Goal: Task Accomplishment & Management: Manage account settings

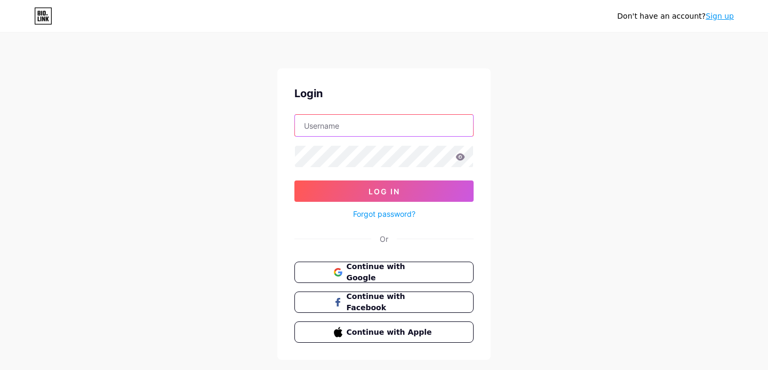
click at [392, 117] on input "text" at bounding box center [384, 125] width 178 height 21
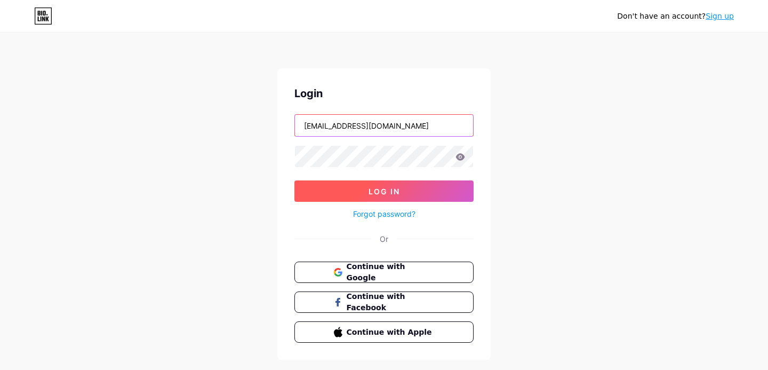
type input "egoskykosmos@gmail.com"
click at [352, 201] on button "Log In" at bounding box center [383, 190] width 179 height 21
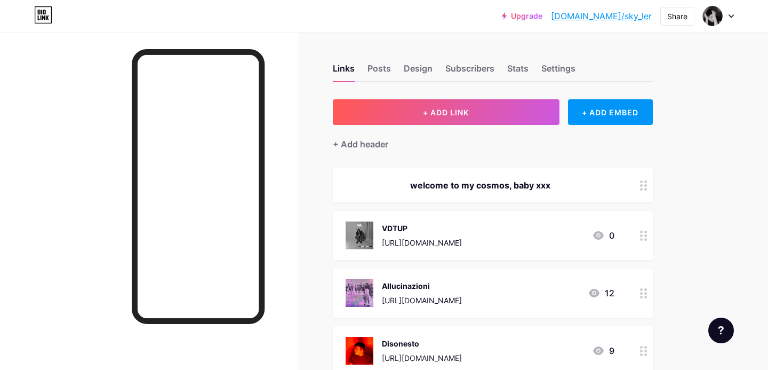
scroll to position [98, 0]
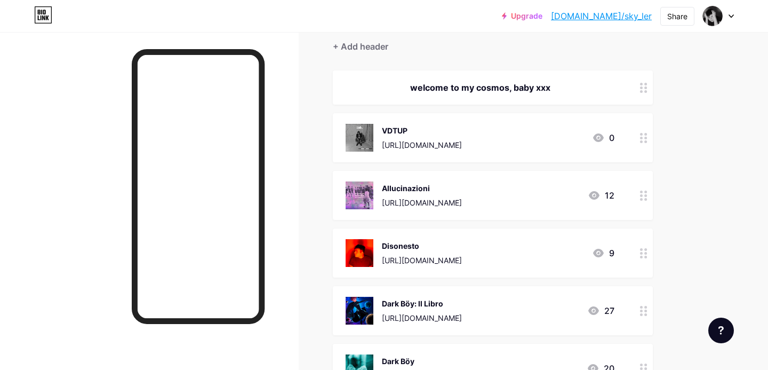
click at [366, 265] on img at bounding box center [360, 253] width 28 height 28
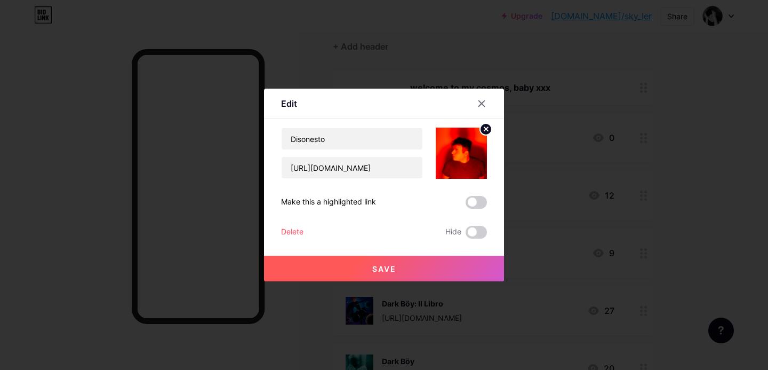
click at [486, 125] on circle at bounding box center [486, 129] width 12 height 12
click at [466, 149] on rect at bounding box center [459, 145] width 17 height 17
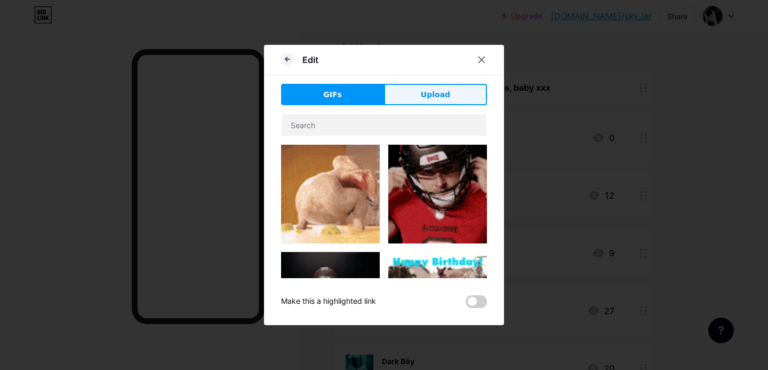
click at [423, 94] on span "Upload" at bounding box center [435, 94] width 29 height 11
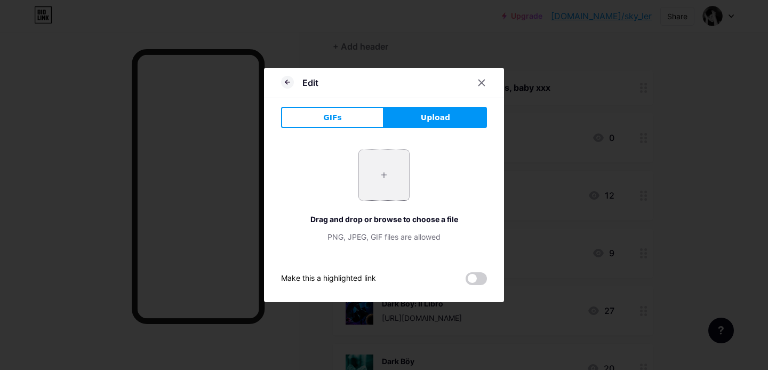
click at [388, 190] on input "file" at bounding box center [384, 175] width 50 height 50
type input "C:\fakepath\DisonestoArtwork.jpg"
click at [339, 175] on div "+ Drag and drop or browse to choose a file PNG, JPEG, GIF files are allowed" at bounding box center [384, 195] width 206 height 93
click at [379, 175] on span at bounding box center [384, 175] width 15 height 15
click at [348, 177] on div "+ Drag and drop or browse to choose a file PNG, JPEG, GIF files are allowed" at bounding box center [384, 195] width 206 height 93
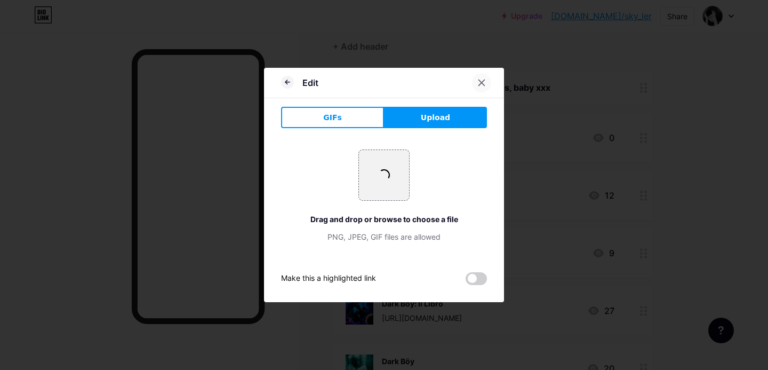
click at [478, 79] on icon at bounding box center [481, 82] width 9 height 9
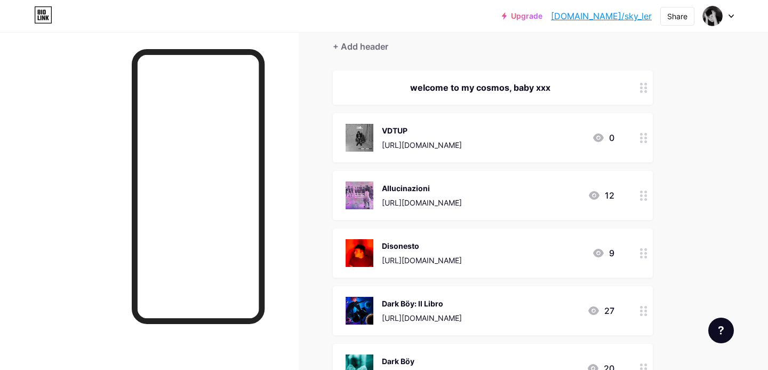
click at [364, 262] on img at bounding box center [360, 253] width 28 height 28
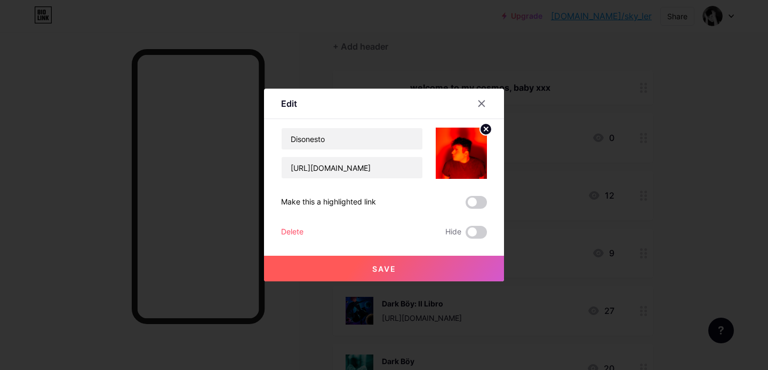
click at [487, 130] on icon at bounding box center [486, 129] width 4 height 4
click at [468, 147] on rect at bounding box center [459, 145] width 17 height 17
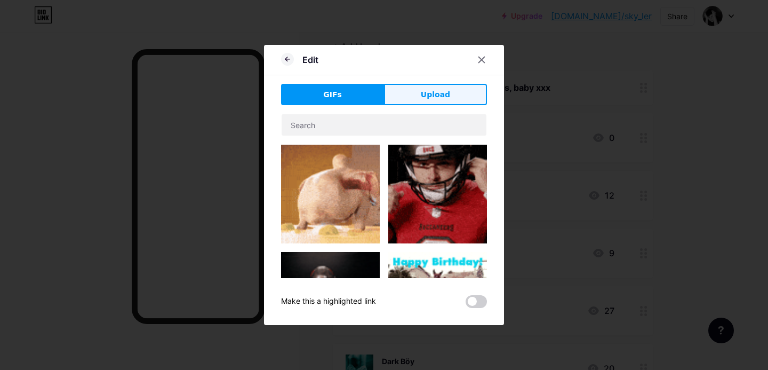
click at [421, 92] on button "Upload" at bounding box center [435, 94] width 103 height 21
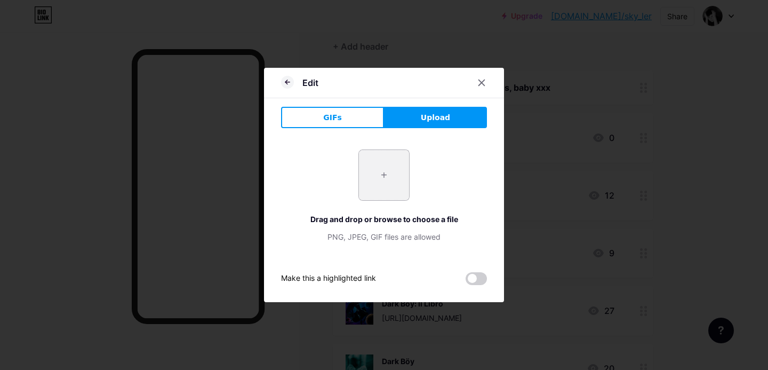
click at [404, 169] on input "file" at bounding box center [384, 175] width 50 height 50
type input "C:\fakepath\1200x630bb.jpg"
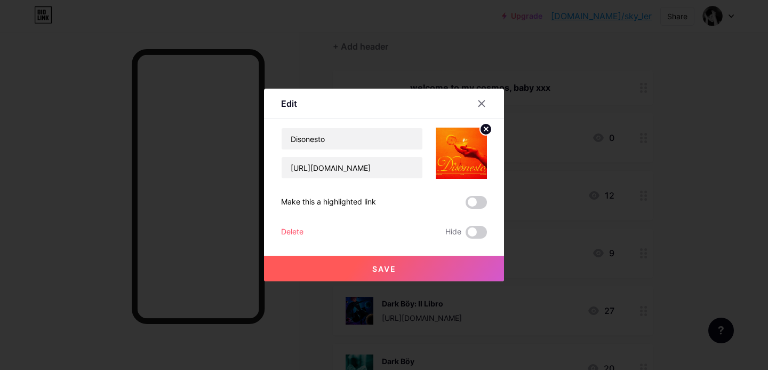
click at [366, 264] on button "Save" at bounding box center [384, 269] width 240 height 26
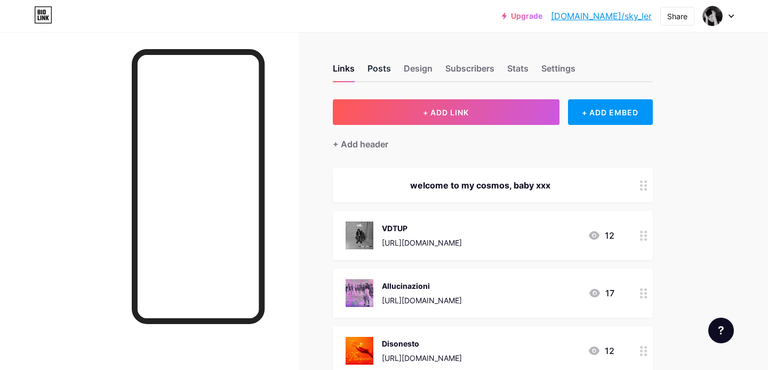
click at [384, 73] on div "Posts" at bounding box center [379, 71] width 23 height 19
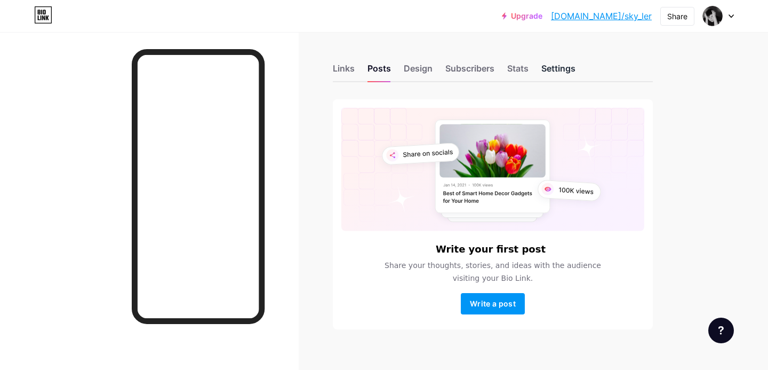
click at [559, 68] on div "Settings" at bounding box center [558, 71] width 34 height 19
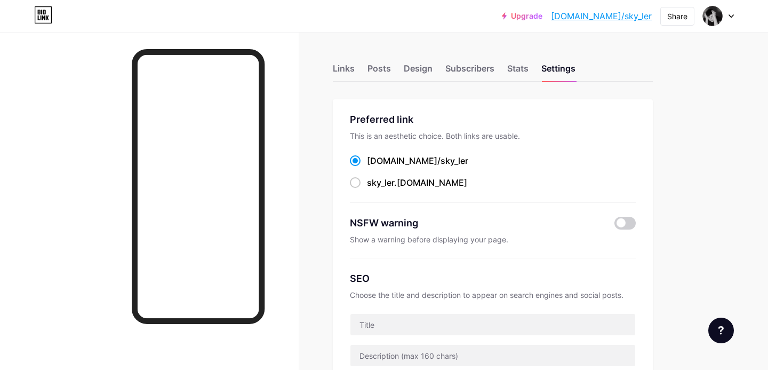
click at [736, 11] on div "Upgrade [DOMAIN_NAME]/sky_le... [DOMAIN_NAME]/sky_ler Share Switch accounts SKY…" at bounding box center [384, 15] width 768 height 19
click at [723, 17] on div at bounding box center [718, 15] width 31 height 19
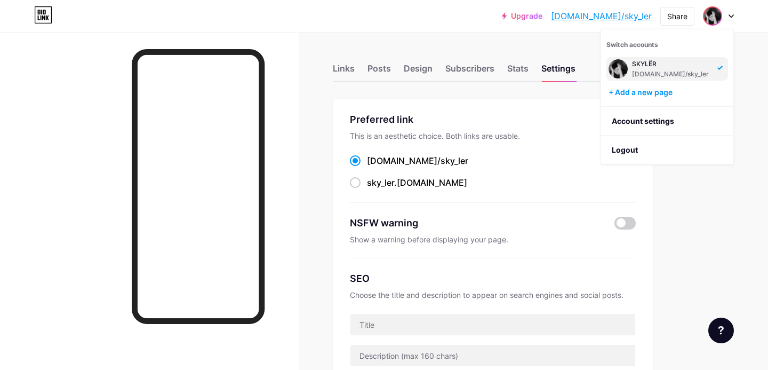
click at [723, 16] on div at bounding box center [718, 15] width 31 height 19
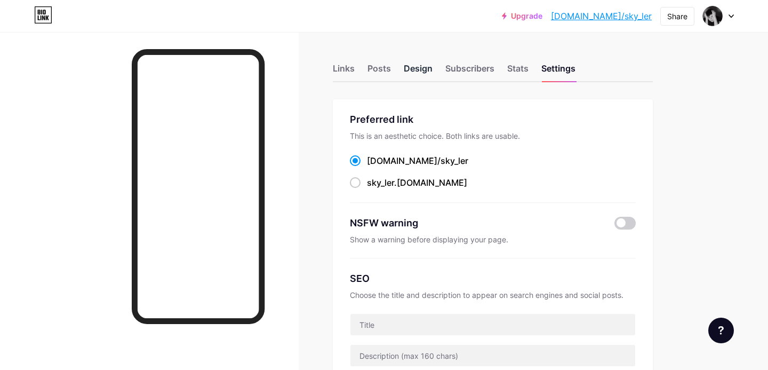
click at [415, 75] on div "Design" at bounding box center [418, 71] width 29 height 19
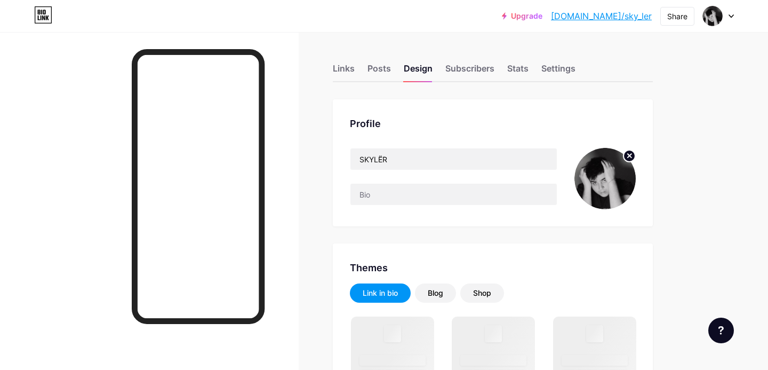
click at [601, 160] on img at bounding box center [605, 178] width 61 height 61
click at [633, 154] on circle at bounding box center [630, 156] width 12 height 12
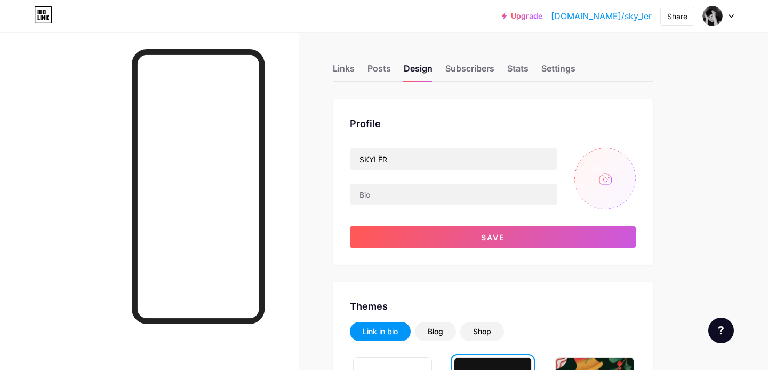
click at [605, 177] on input "file" at bounding box center [605, 178] width 61 height 61
type input "C:\fakepath\EDWD.jpg"
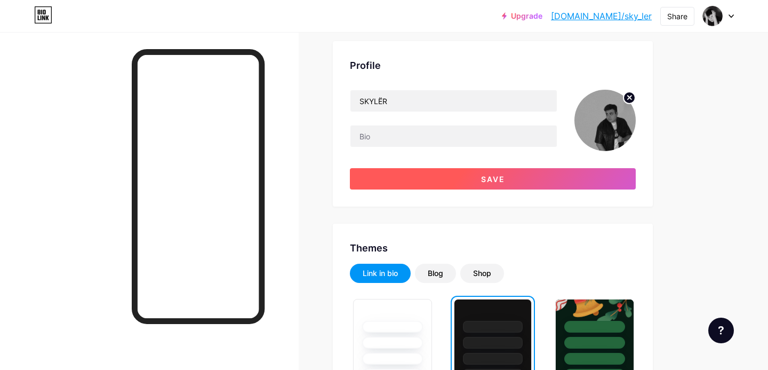
scroll to position [58, 0]
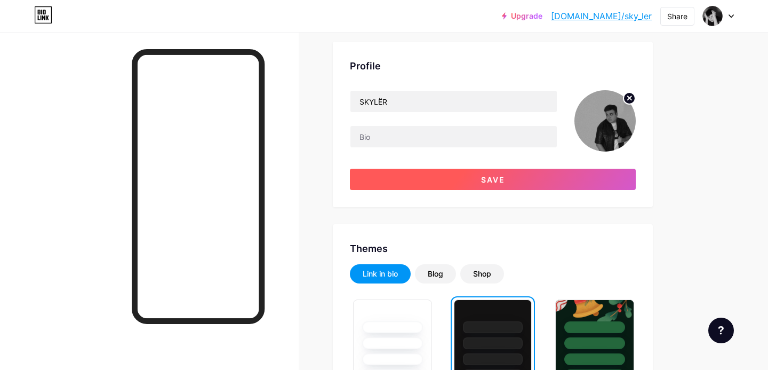
click at [436, 179] on button "Save" at bounding box center [493, 179] width 286 height 21
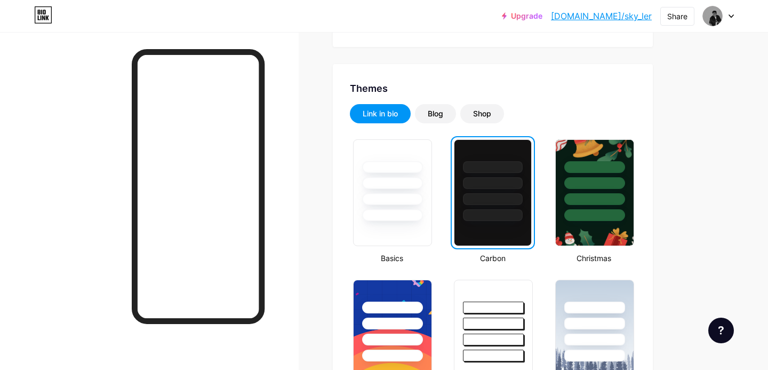
scroll to position [180, 0]
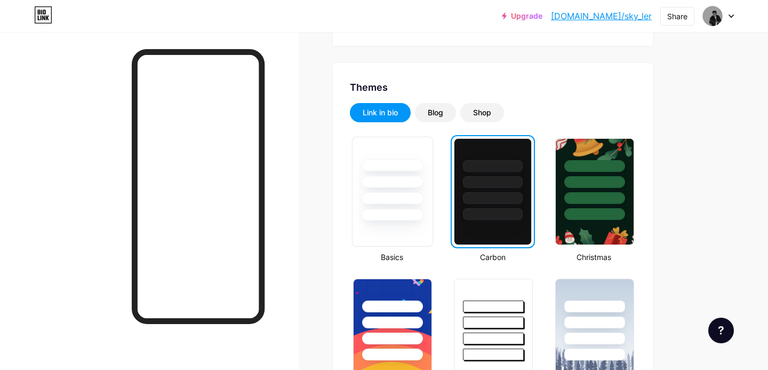
click at [388, 189] on div at bounding box center [393, 179] width 80 height 84
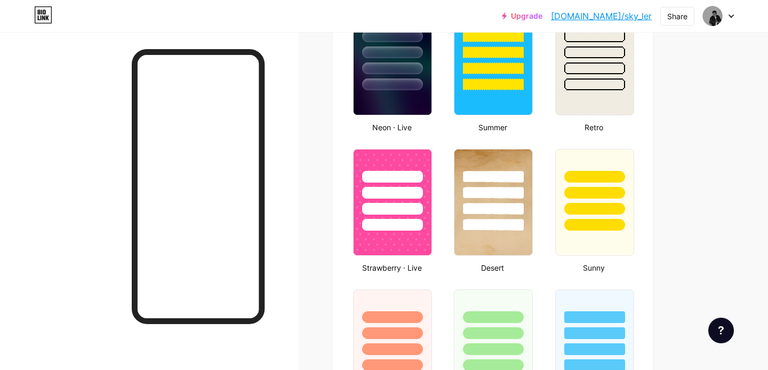
scroll to position [733, 0]
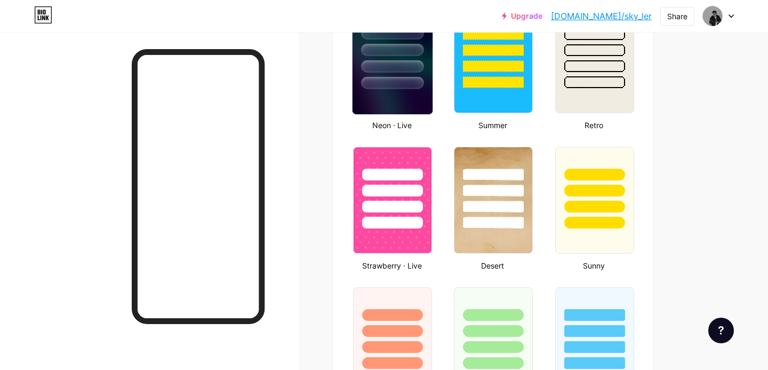
click at [407, 80] on div at bounding box center [392, 83] width 62 height 12
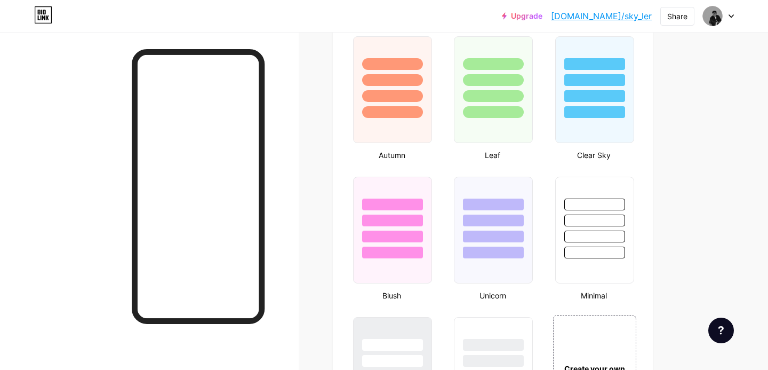
scroll to position [983, 0]
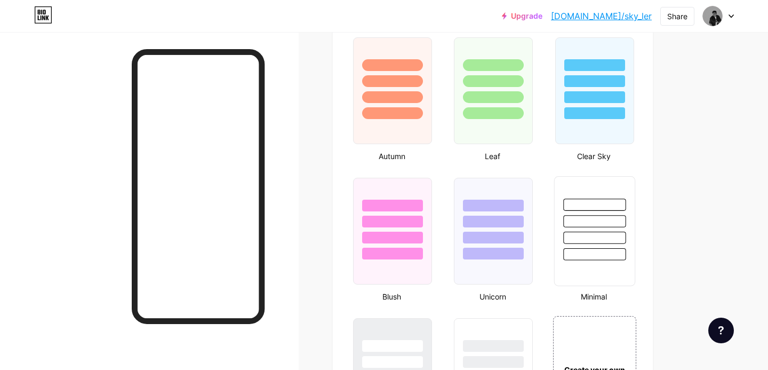
click at [567, 222] on div at bounding box center [594, 221] width 62 height 12
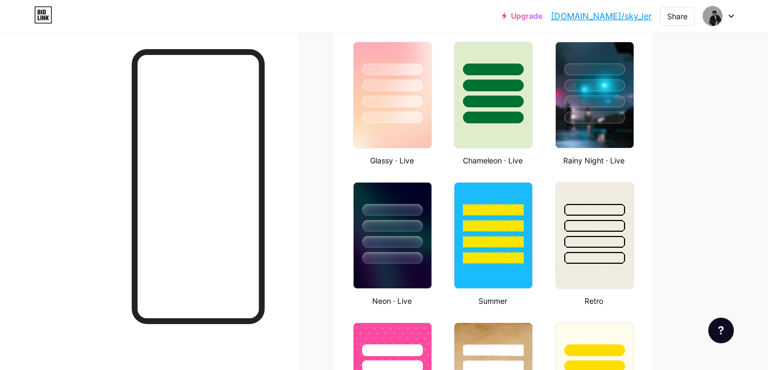
scroll to position [554, 0]
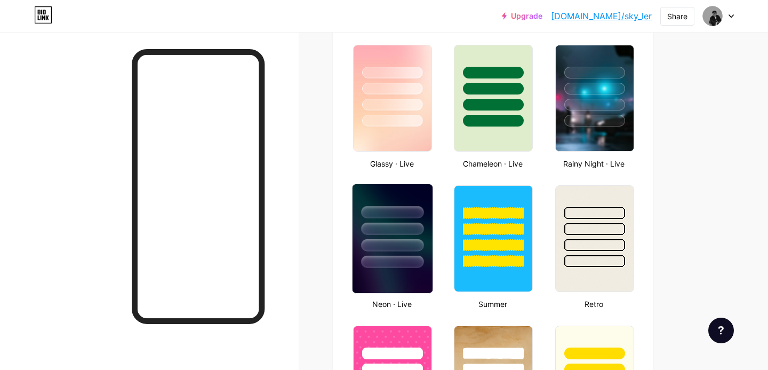
click at [409, 237] on div at bounding box center [393, 226] width 80 height 84
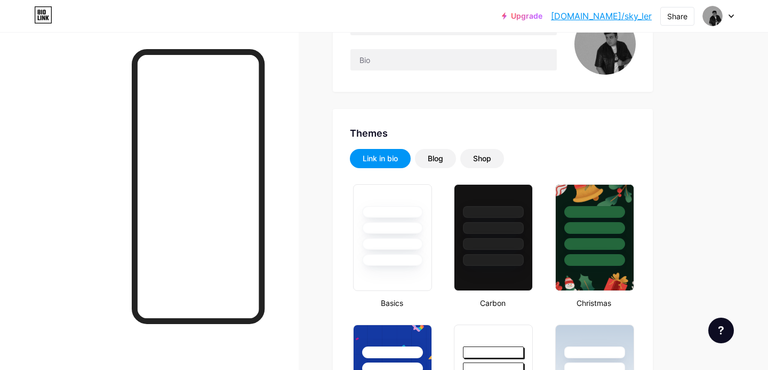
scroll to position [0, 0]
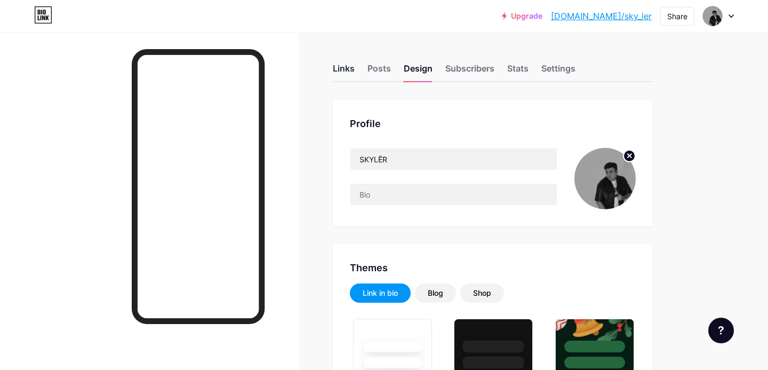
click at [354, 68] on div "Links" at bounding box center [344, 71] width 22 height 19
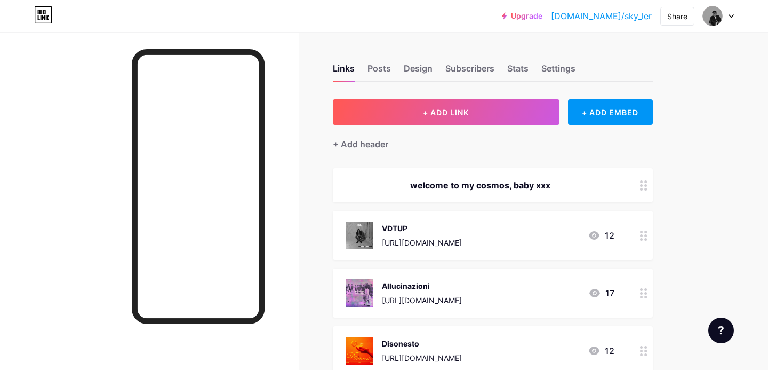
click at [450, 193] on div "welcome to my cosmos, baby xxx" at bounding box center [493, 185] width 320 height 34
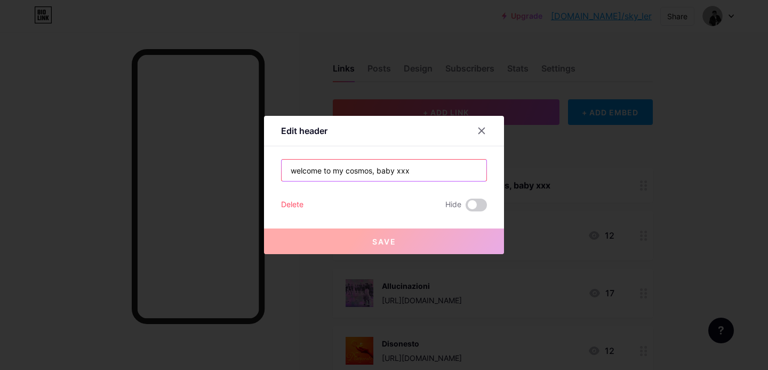
click at [429, 177] on input "welcome to my cosmos, baby xxx" at bounding box center [384, 170] width 205 height 21
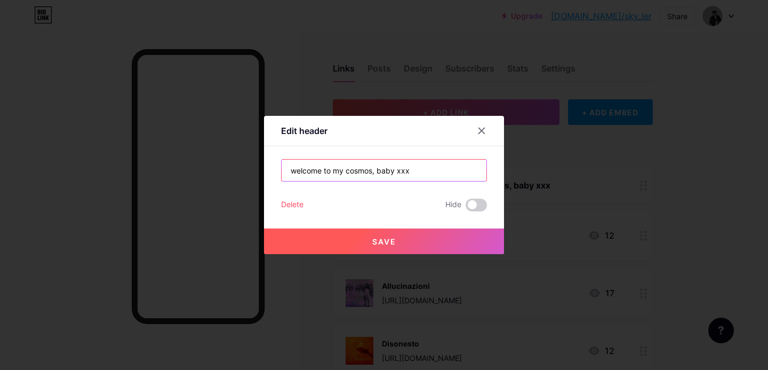
click at [289, 171] on input "welcome to my cosmos, baby xxx" at bounding box center [384, 170] width 205 height 21
click at [440, 170] on input "welcome to my cosmos, baby xxx" at bounding box center [384, 170] width 205 height 21
type input "welcome to my cosmos, baby xxx"
click at [485, 127] on icon at bounding box center [481, 130] width 9 height 9
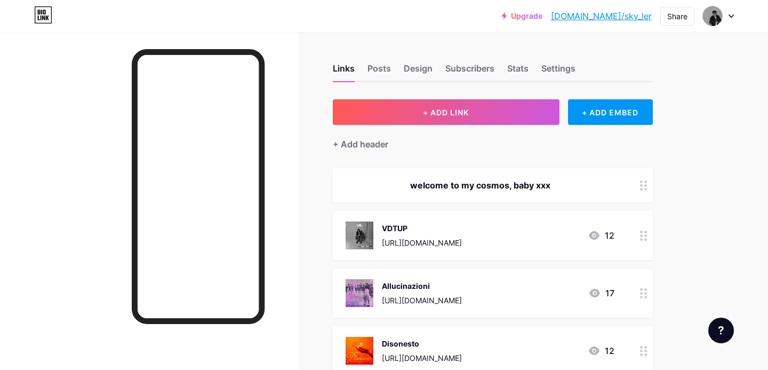
click at [439, 184] on div "welcome to my cosmos, baby xxx" at bounding box center [480, 185] width 269 height 13
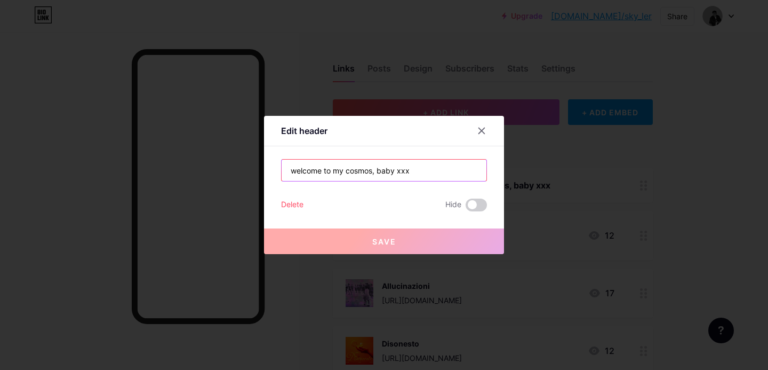
click at [418, 165] on input "welcome to my cosmos, baby xxx" at bounding box center [384, 170] width 205 height 21
click at [420, 173] on input "welcome to my cosmos, baby xxx" at bounding box center [384, 170] width 205 height 21
click at [485, 136] on div at bounding box center [481, 130] width 19 height 19
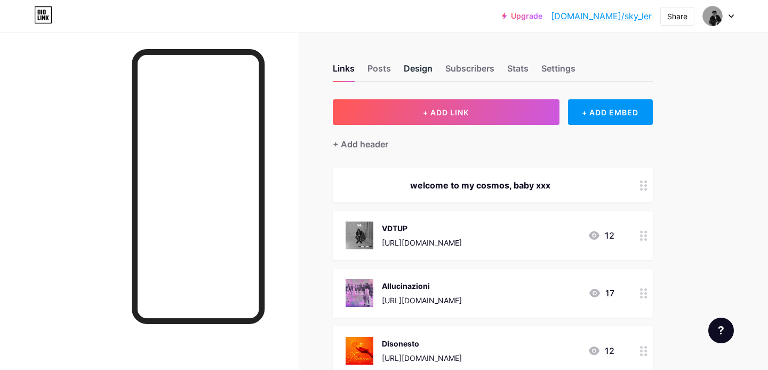
click at [426, 73] on div "Design" at bounding box center [418, 71] width 29 height 19
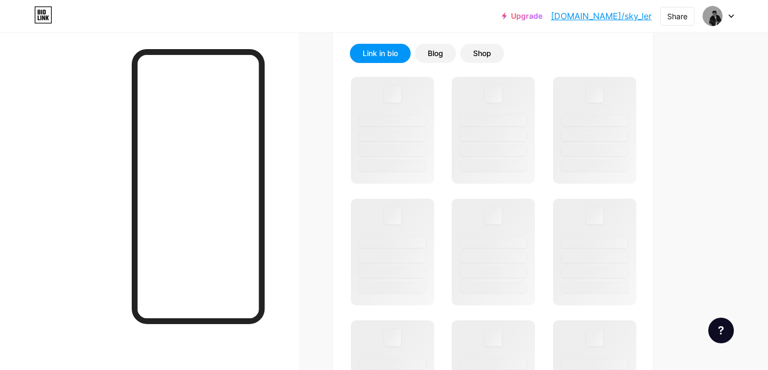
scroll to position [243, 0]
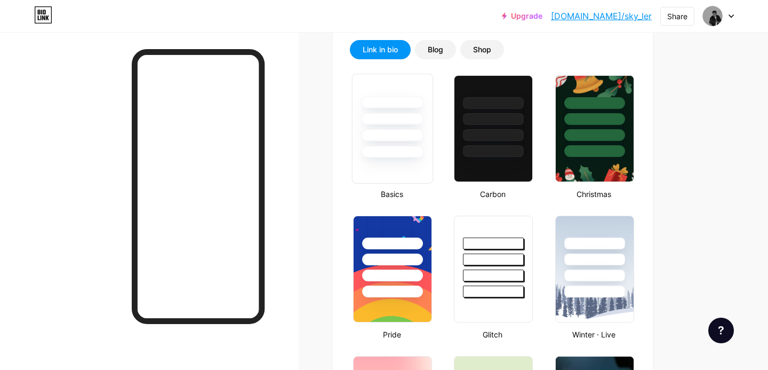
click at [425, 134] on div at bounding box center [393, 116] width 80 height 84
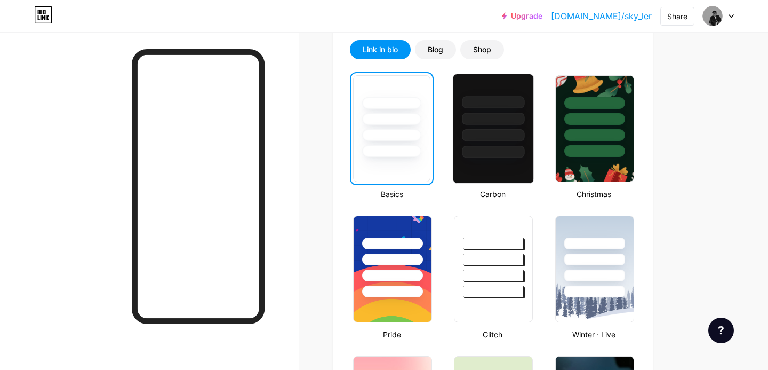
click at [469, 113] on div at bounding box center [493, 116] width 80 height 84
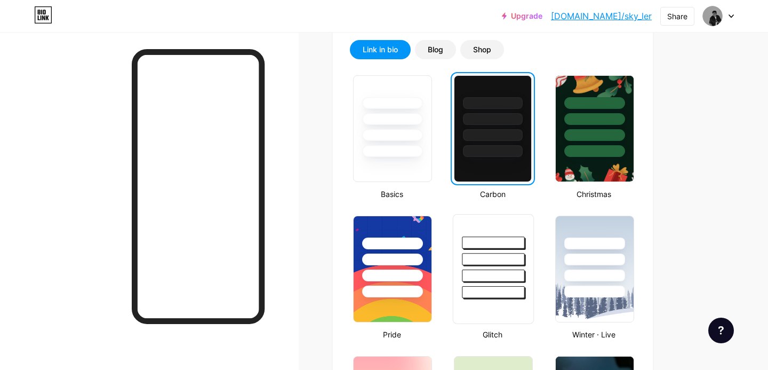
click at [485, 248] on div at bounding box center [494, 242] width 62 height 12
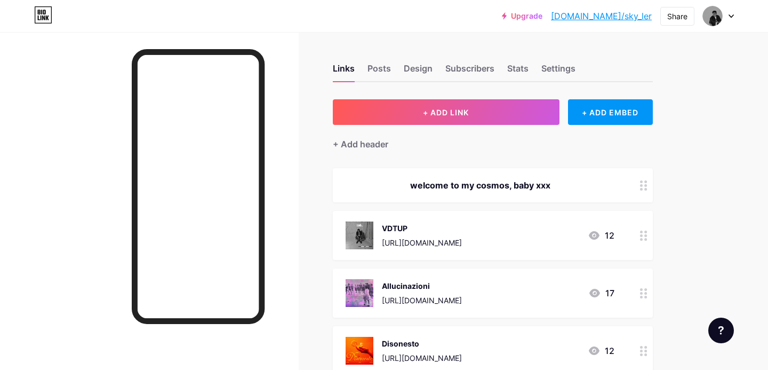
click at [434, 223] on div "VDTUP" at bounding box center [422, 227] width 80 height 11
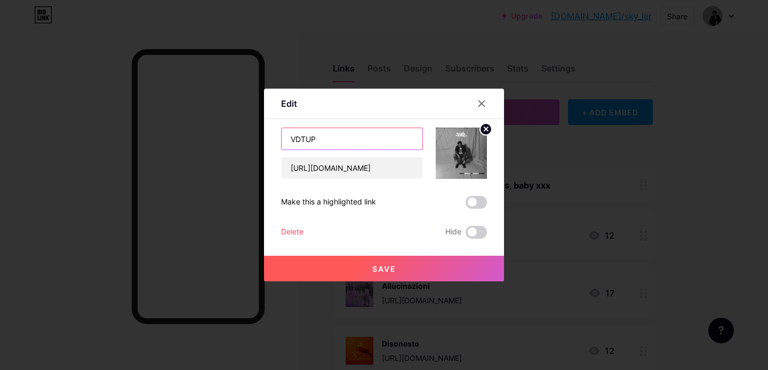
click at [350, 142] on input "VDTUP" at bounding box center [352, 138] width 141 height 21
type input "VDTUP - EP"
click at [323, 269] on button "Save" at bounding box center [384, 269] width 240 height 26
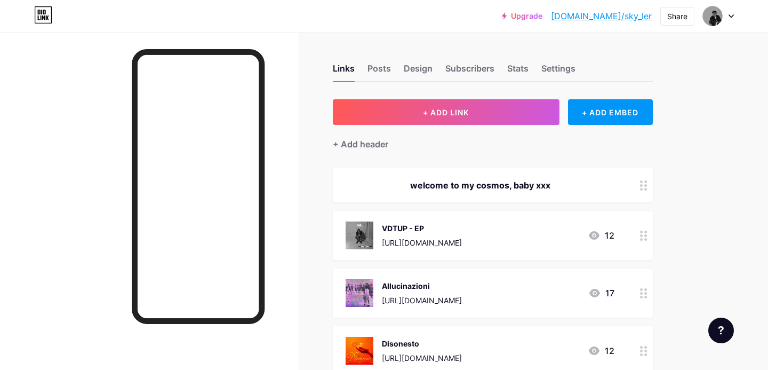
click at [591, 241] on icon at bounding box center [594, 235] width 13 height 13
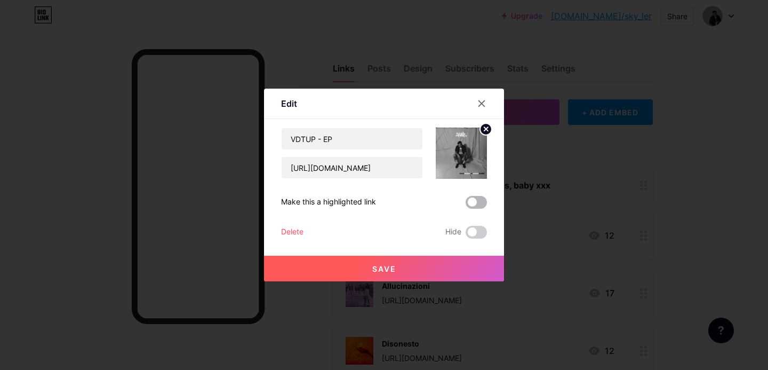
click at [474, 200] on span at bounding box center [476, 202] width 21 height 13
click at [466, 205] on input "checkbox" at bounding box center [466, 205] width 0 height 0
click at [395, 277] on button "Save" at bounding box center [384, 269] width 240 height 26
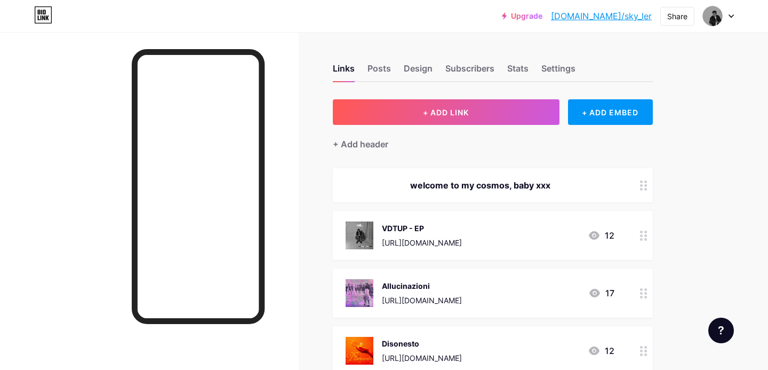
click at [435, 240] on div "[URL][DOMAIN_NAME]" at bounding box center [422, 242] width 80 height 11
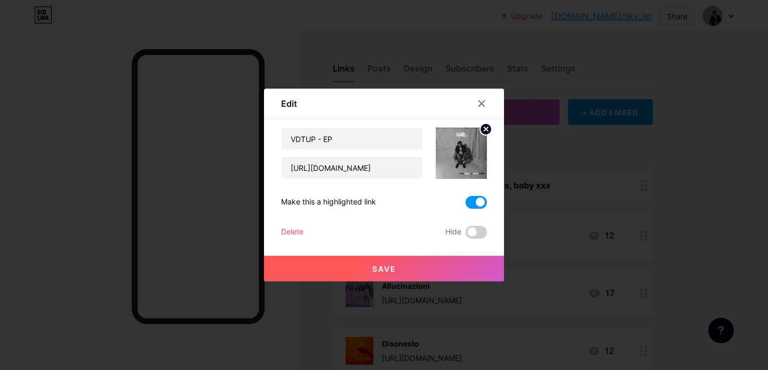
click at [474, 208] on span at bounding box center [476, 202] width 21 height 13
click at [466, 205] on input "checkbox" at bounding box center [466, 205] width 0 height 0
click at [370, 268] on button "Save" at bounding box center [384, 269] width 240 height 26
